Goal: Information Seeking & Learning: Learn about a topic

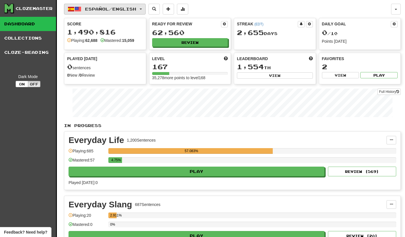
click at [142, 9] on span "button" at bounding box center [141, 9] width 2 height 1
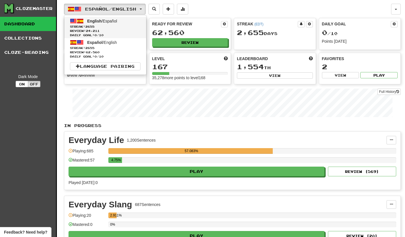
click at [111, 23] on span "English / Español" at bounding box center [102, 21] width 30 height 5
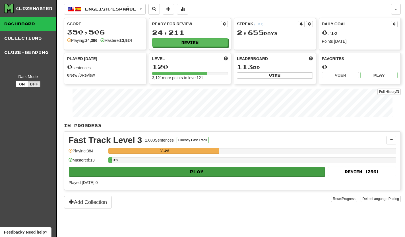
click at [200, 171] on button "Play" at bounding box center [197, 172] width 256 height 10
select select "**"
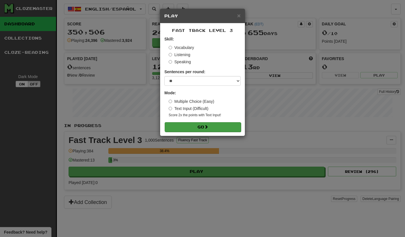
click at [203, 127] on button "Go" at bounding box center [203, 127] width 76 height 10
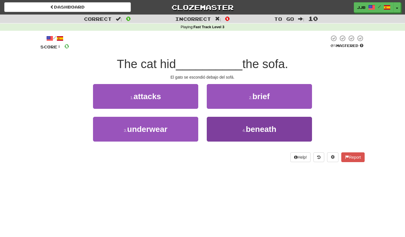
click at [229, 127] on button "4 . beneath" at bounding box center [259, 129] width 105 height 25
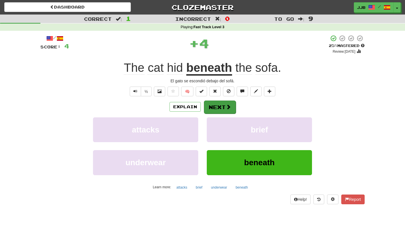
click at [218, 109] on button "Next" at bounding box center [220, 106] width 32 height 13
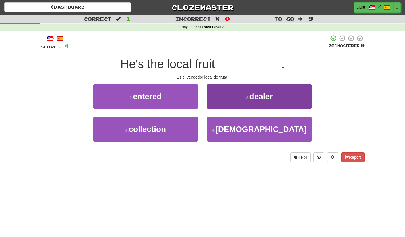
click at [228, 100] on button "2 . dealer" at bounding box center [259, 96] width 105 height 25
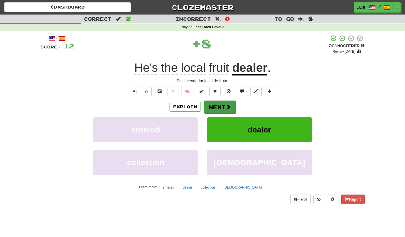
click at [221, 105] on button "Next" at bounding box center [220, 106] width 32 height 13
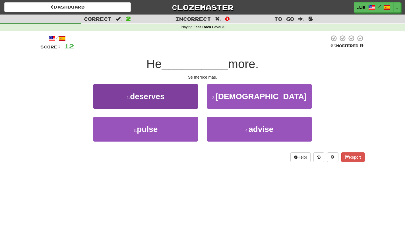
click at [186, 99] on button "1 . deserves" at bounding box center [145, 96] width 105 height 25
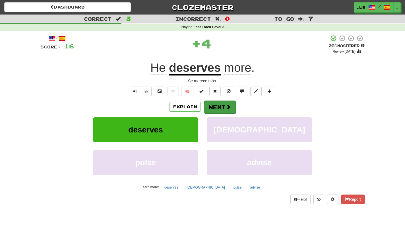
click at [214, 106] on button "Next" at bounding box center [220, 106] width 32 height 13
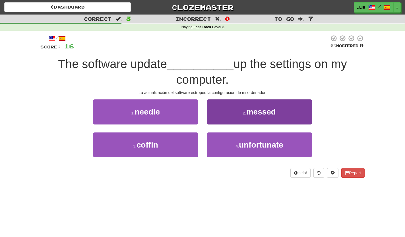
click at [237, 115] on button "2 . messed" at bounding box center [259, 111] width 105 height 25
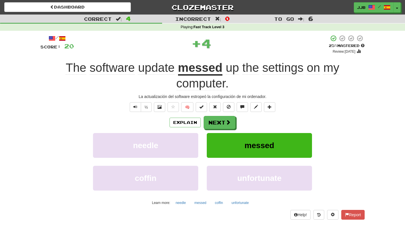
click at [224, 128] on div "Explain Next needle messed coffin unfortunate Learn more: needle messed coffin …" at bounding box center [202, 161] width 324 height 91
click at [224, 125] on button "Next" at bounding box center [220, 122] width 32 height 13
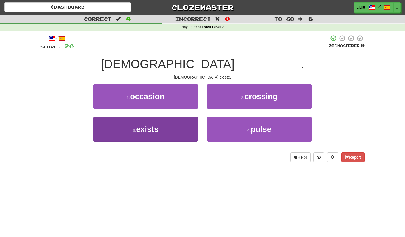
click at [186, 133] on button "3 . exists" at bounding box center [145, 129] width 105 height 25
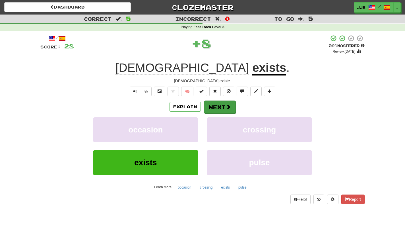
click at [222, 105] on button "Next" at bounding box center [220, 106] width 32 height 13
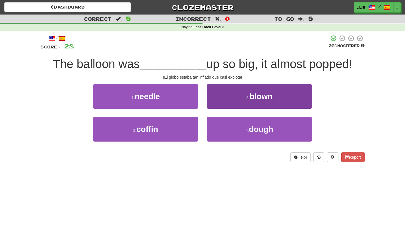
click at [268, 100] on button "2 . blown" at bounding box center [259, 96] width 105 height 25
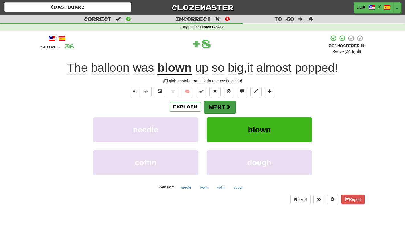
click at [224, 106] on button "Next" at bounding box center [220, 106] width 32 height 13
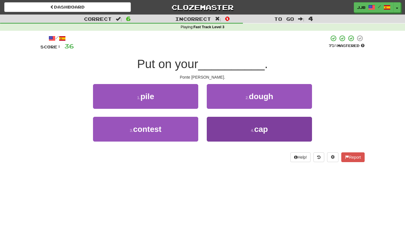
click at [240, 125] on button "4 . cap" at bounding box center [259, 129] width 105 height 25
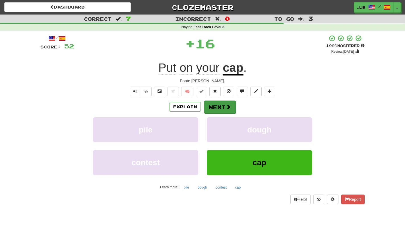
click at [218, 104] on button "Next" at bounding box center [220, 106] width 32 height 13
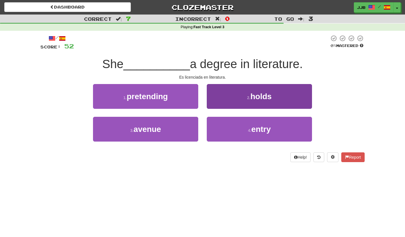
click at [235, 100] on button "2 . holds" at bounding box center [259, 96] width 105 height 25
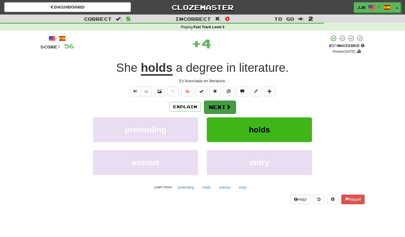
click at [226, 102] on button "Next" at bounding box center [220, 106] width 32 height 13
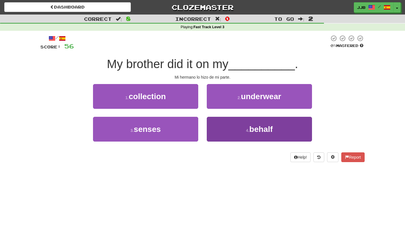
click at [249, 130] on small "4 ." at bounding box center [247, 130] width 3 height 5
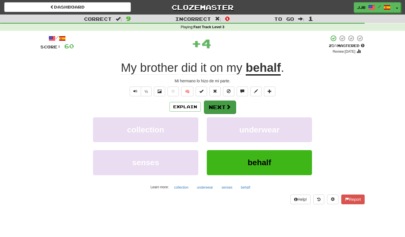
click at [213, 104] on button "Next" at bounding box center [220, 106] width 32 height 13
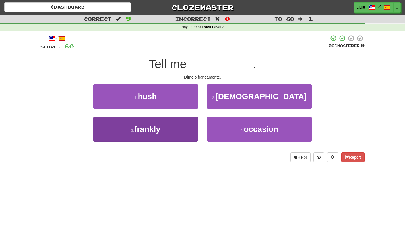
click at [171, 121] on button "3 . frankly" at bounding box center [145, 129] width 105 height 25
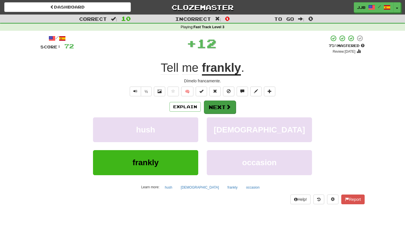
click at [218, 108] on button "Next" at bounding box center [220, 106] width 32 height 13
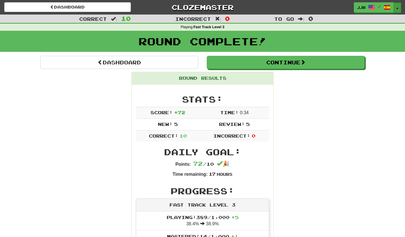
click at [397, 11] on button "Toggle Dropdown" at bounding box center [397, 8] width 7 height 10
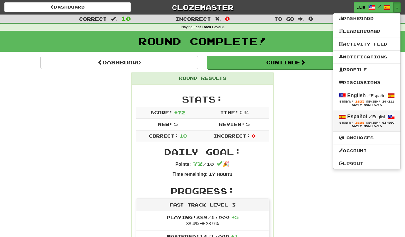
click at [363, 121] on span "Streak: 2655" at bounding box center [352, 122] width 27 height 3
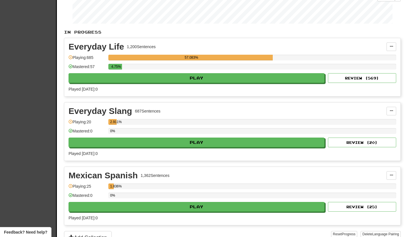
scroll to position [97, 0]
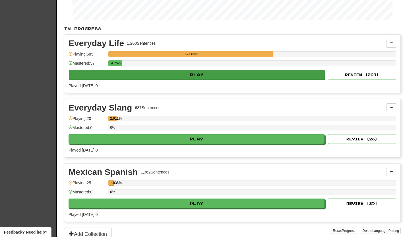
click at [203, 75] on button "Play" at bounding box center [197, 75] width 256 height 10
select select "**"
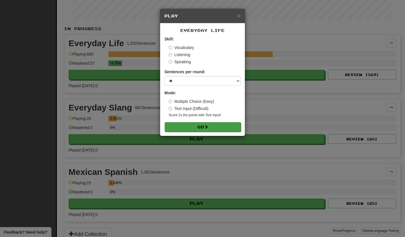
click at [207, 125] on span at bounding box center [206, 127] width 4 height 4
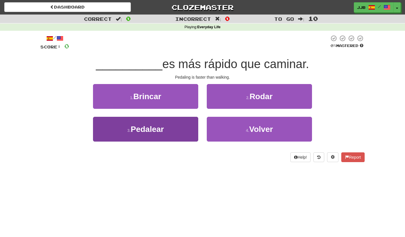
click at [184, 131] on button "3 . [GEOGRAPHIC_DATA]" at bounding box center [145, 129] width 105 height 25
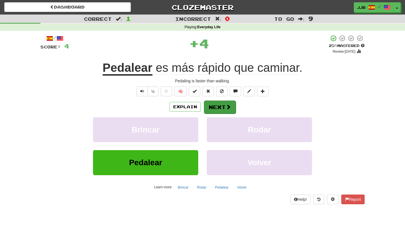
click at [219, 110] on button "Next" at bounding box center [220, 106] width 32 height 13
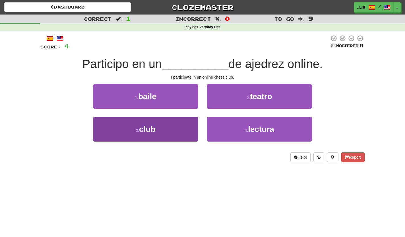
click at [193, 130] on button "3 . club" at bounding box center [145, 129] width 105 height 25
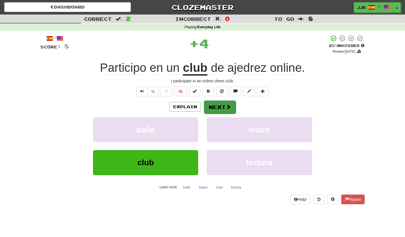
click at [224, 111] on button "Next" at bounding box center [220, 106] width 32 height 13
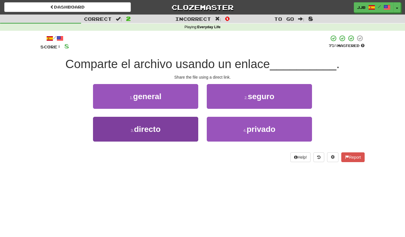
click at [186, 128] on button "3 . directo" at bounding box center [145, 129] width 105 height 25
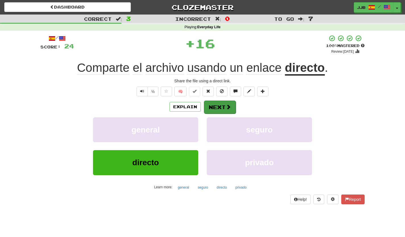
click at [218, 106] on button "Next" at bounding box center [220, 106] width 32 height 13
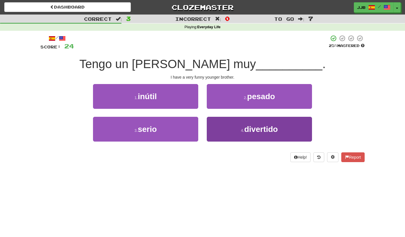
click at [245, 126] on span "divertido" at bounding box center [261, 129] width 34 height 9
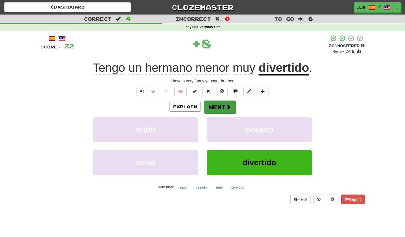
click at [220, 108] on button "Next" at bounding box center [220, 106] width 32 height 13
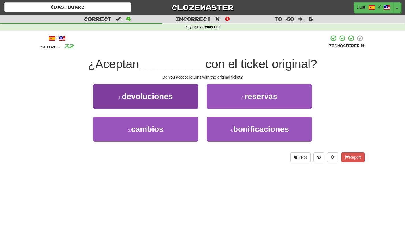
click at [191, 100] on button "1 . devoluciones" at bounding box center [145, 96] width 105 height 25
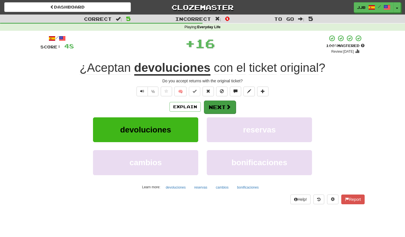
click at [226, 107] on span at bounding box center [228, 106] width 5 height 5
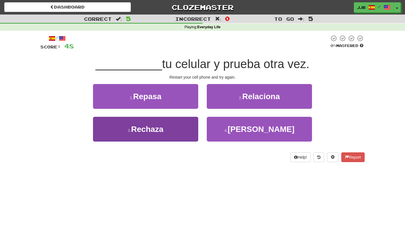
click at [185, 126] on button "3 . Rechaza" at bounding box center [145, 129] width 105 height 25
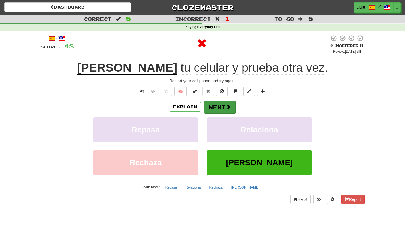
click at [212, 108] on button "Next" at bounding box center [220, 106] width 32 height 13
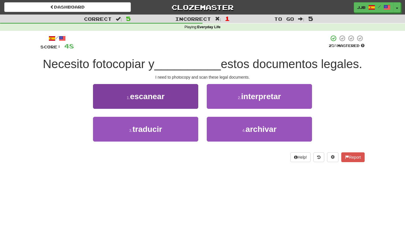
click at [177, 93] on button "1 . escanear" at bounding box center [145, 96] width 105 height 25
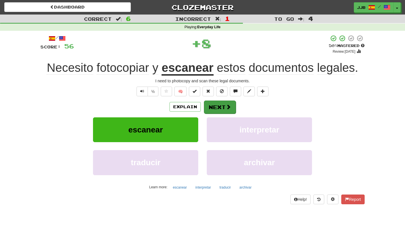
click at [214, 103] on button "Next" at bounding box center [220, 106] width 32 height 13
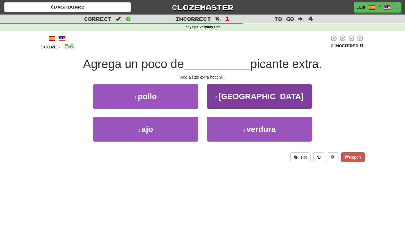
click at [256, 93] on span "chile" at bounding box center [260, 96] width 85 height 9
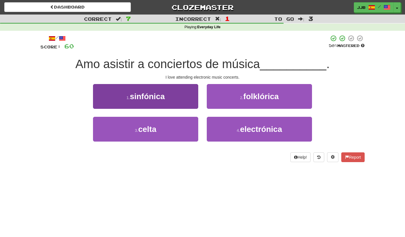
click at [184, 101] on button "1 . sinfónica" at bounding box center [145, 96] width 105 height 25
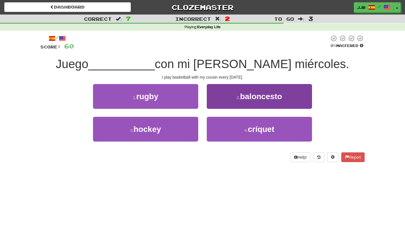
click at [246, 96] on span "baloncesto" at bounding box center [261, 96] width 42 height 9
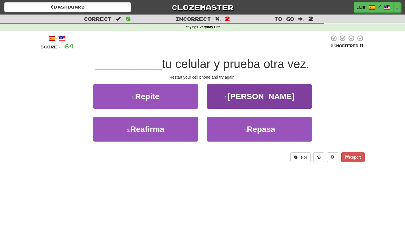
click at [293, 98] on button "2 . Reinicia" at bounding box center [259, 96] width 105 height 25
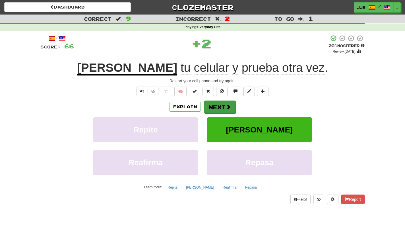
click at [216, 107] on button "Next" at bounding box center [220, 106] width 32 height 13
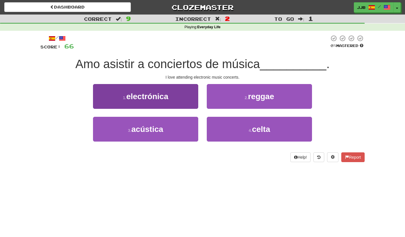
click at [183, 98] on button "1 . electrónica" at bounding box center [145, 96] width 105 height 25
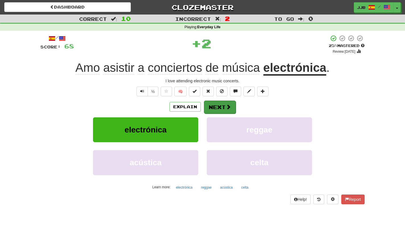
click at [221, 106] on button "Next" at bounding box center [220, 106] width 32 height 13
